Goal: Find specific page/section: Find specific page/section

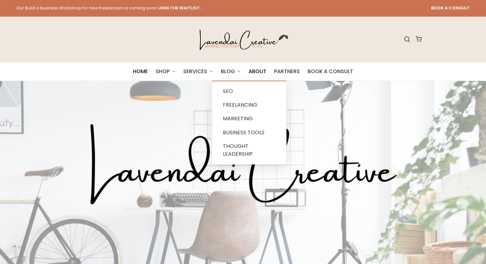
click at [264, 71] on span "ABOUT" at bounding box center [258, 71] width 18 height 9
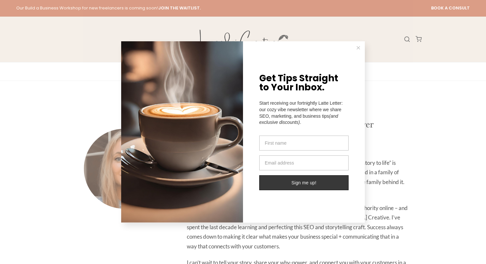
click at [358, 46] on icon at bounding box center [358, 47] width 3 height 3
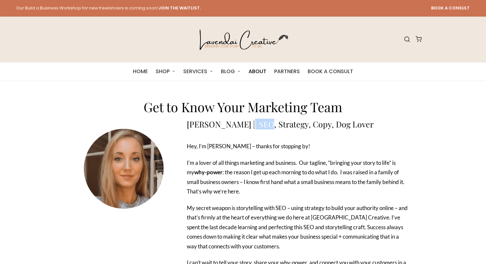
drag, startPoint x: 245, startPoint y: 125, endPoint x: 263, endPoint y: 126, distance: 18.2
click at [263, 126] on h3 "[PERSON_NAME] || SEO, Strategy, Copy, Dog Lover" at bounding box center [297, 124] width 221 height 8
copy h3 "SEO,"
click at [258, 72] on span "ABOUT" at bounding box center [258, 71] width 18 height 9
